Goal: Task Accomplishment & Management: Manage account settings

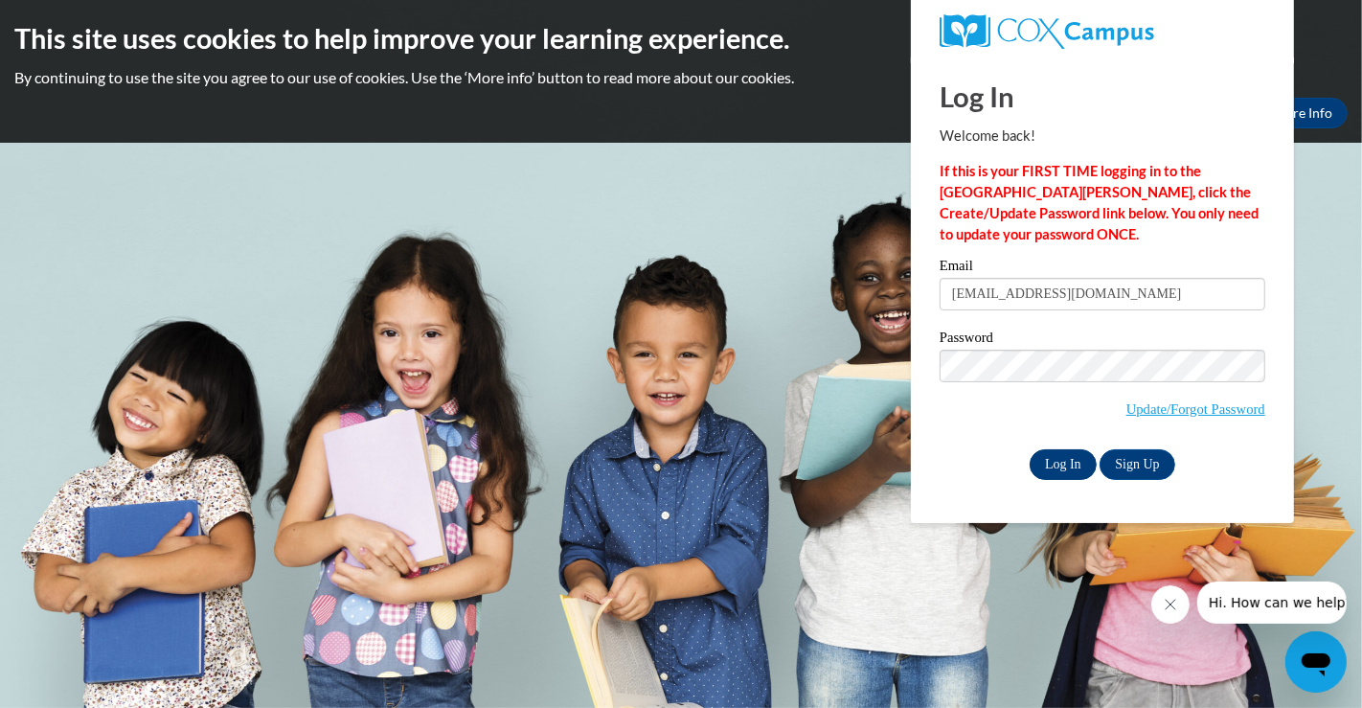
click at [1062, 466] on input "Log In" at bounding box center [1063, 464] width 67 height 31
click at [669, 473] on body "This site uses cookies to help improve your learning experience. By continuing …" at bounding box center [681, 354] width 1362 height 708
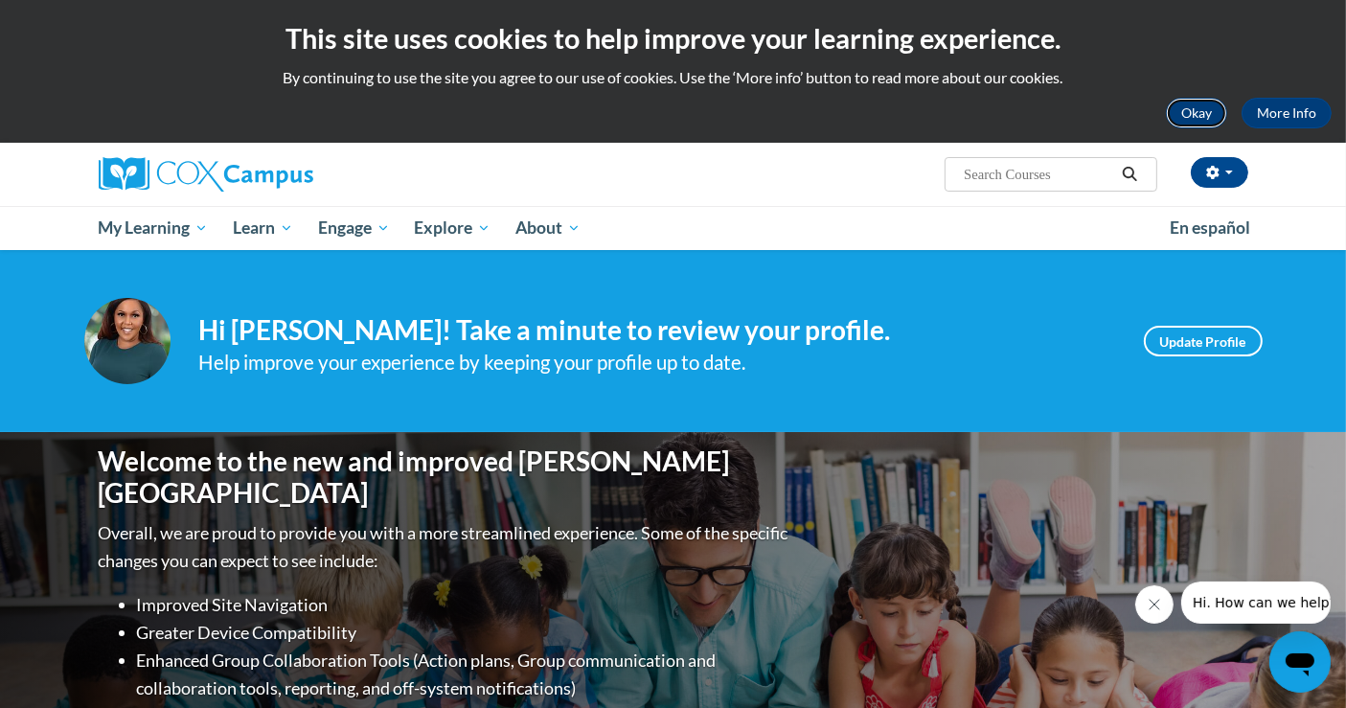
click at [1194, 118] on button "Okay" at bounding box center [1196, 113] width 61 height 31
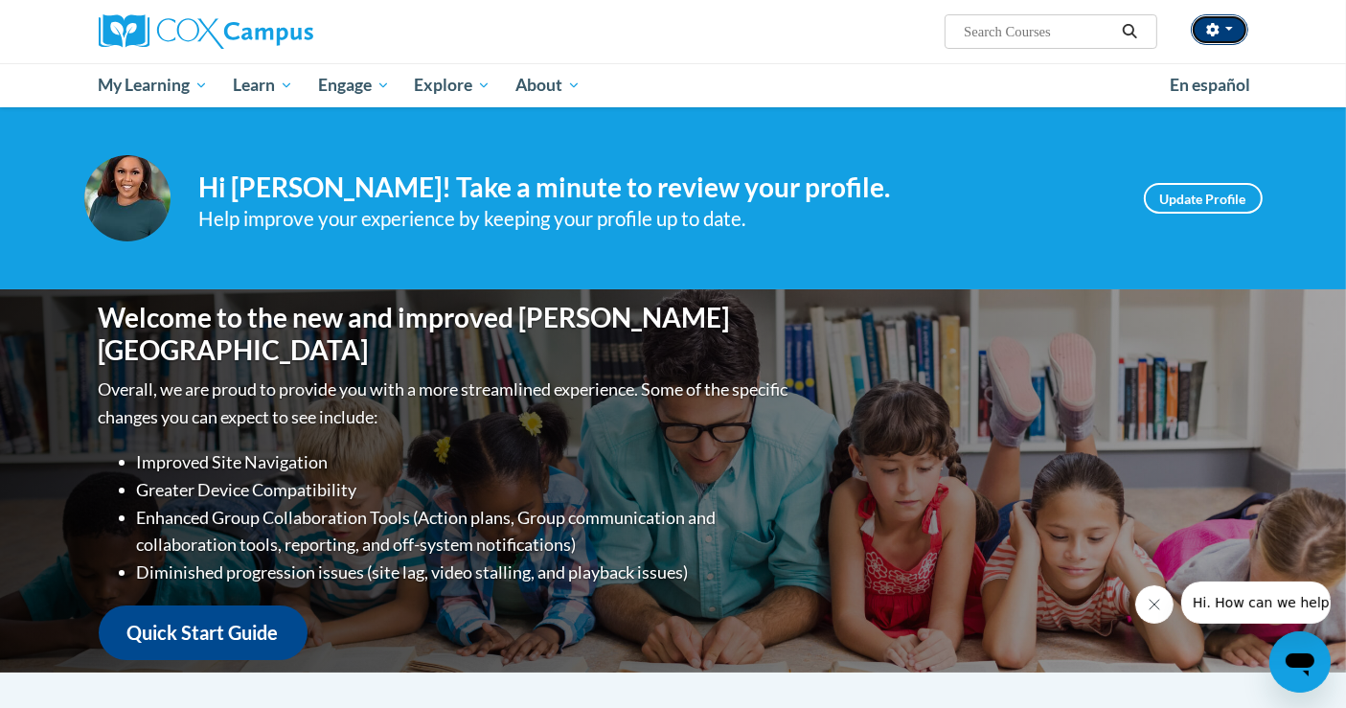
click at [1239, 30] on button "button" at bounding box center [1219, 29] width 57 height 31
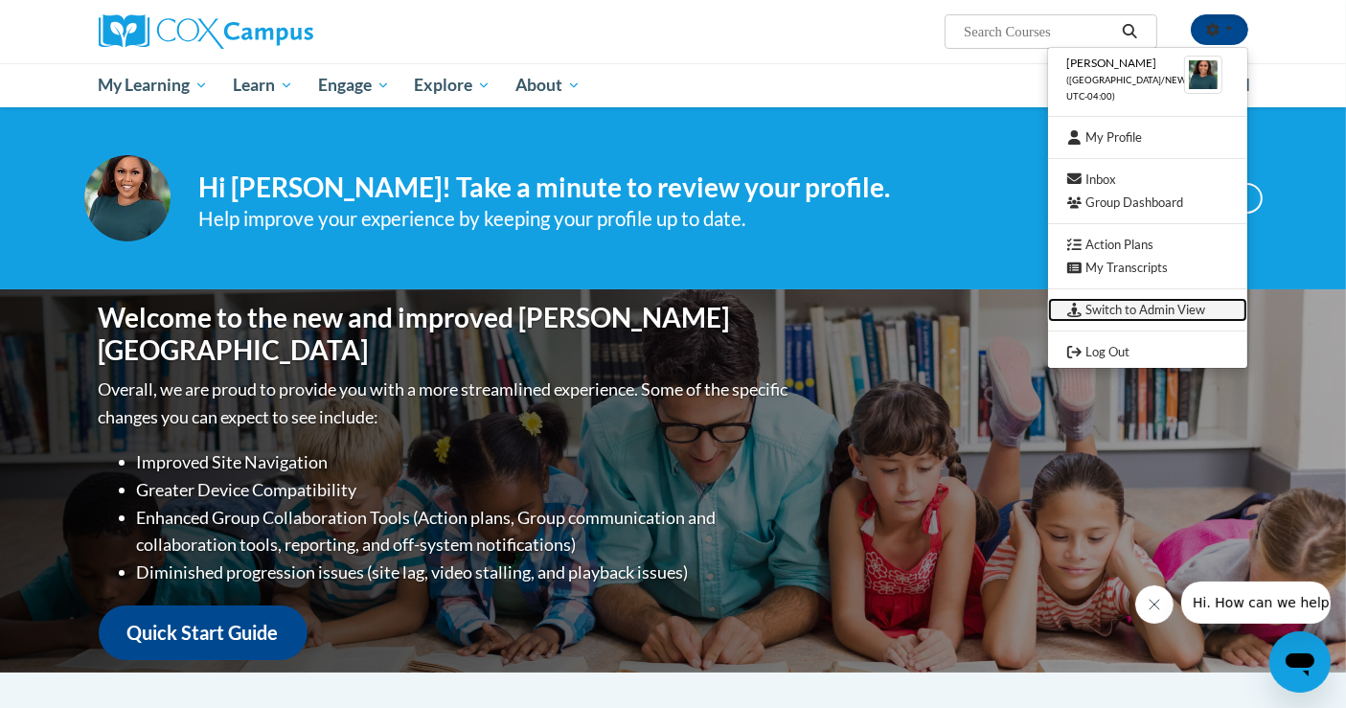
click at [1157, 302] on link "Switch to Admin View" at bounding box center [1147, 310] width 199 height 24
